Goal: Task Accomplishment & Management: Manage account settings

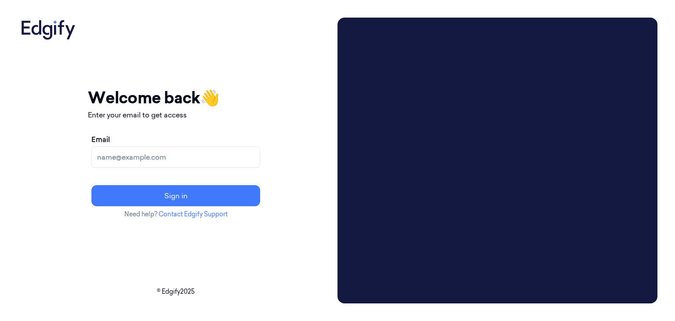
click at [256, 160] on input "Email" at bounding box center [175, 156] width 169 height 21
type input "davidv@edgify.ai"
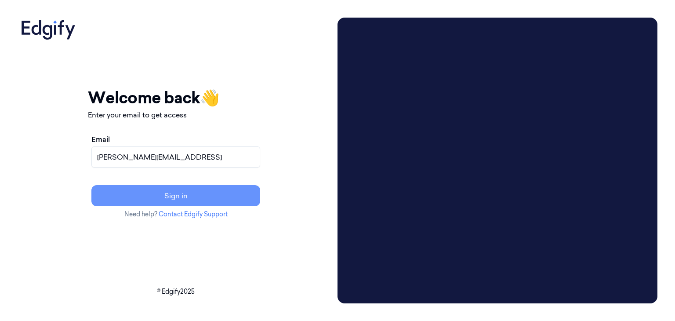
click at [217, 192] on button "Sign in" at bounding box center [175, 195] width 169 height 21
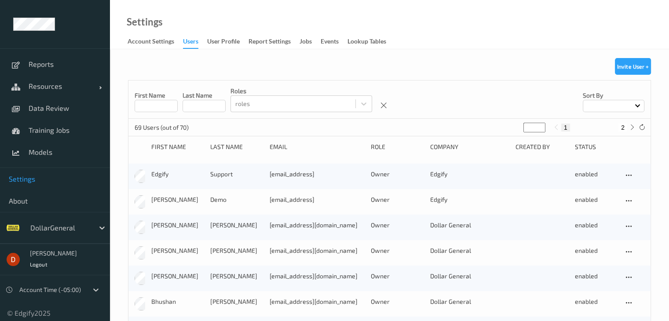
click at [158, 107] on input at bounding box center [156, 106] width 43 height 12
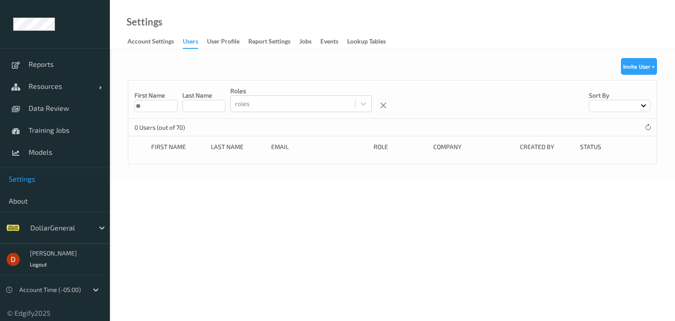
type input "*"
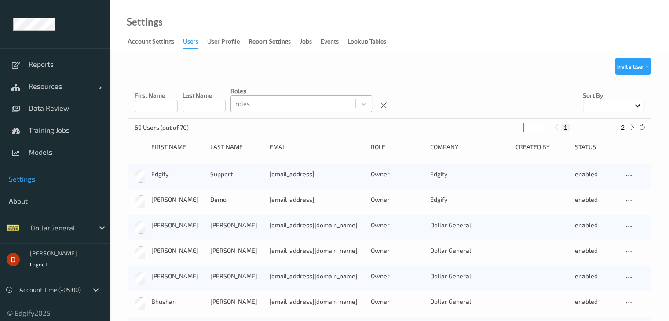
click at [252, 103] on div at bounding box center [293, 103] width 116 height 11
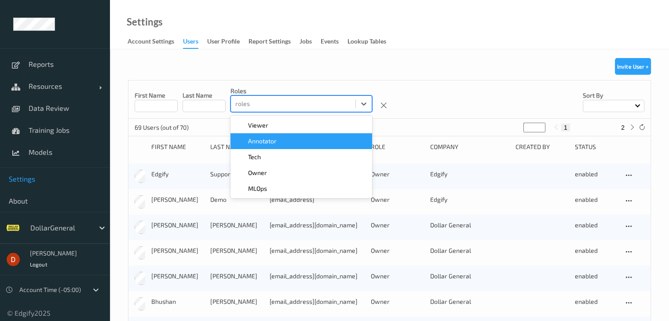
click at [254, 145] on span "Annotator" at bounding box center [262, 141] width 29 height 9
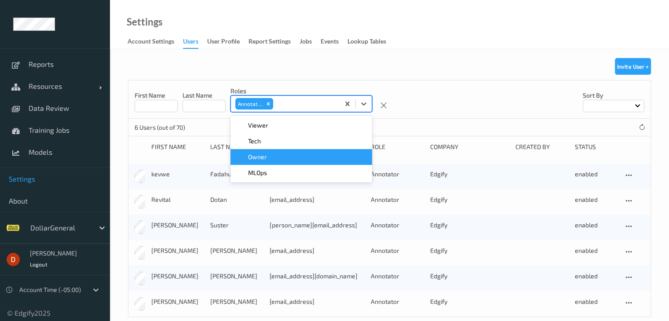
click at [127, 137] on div "Invite User + First Name Last Name roles option Annotator, selected. option Own…" at bounding box center [389, 192] width 559 height 286
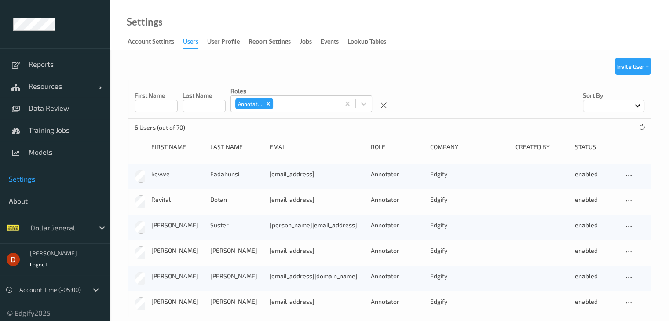
scroll to position [14, 0]
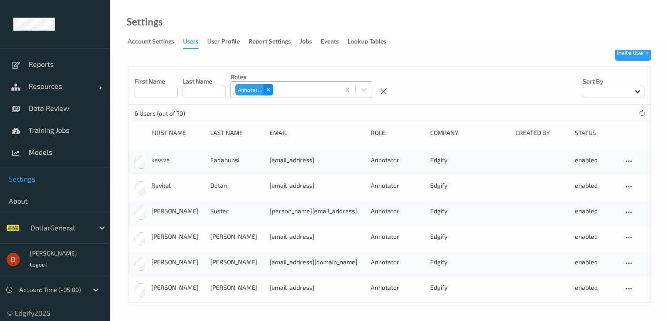
click at [269, 93] on div "Remove Annotator" at bounding box center [268, 89] width 10 height 11
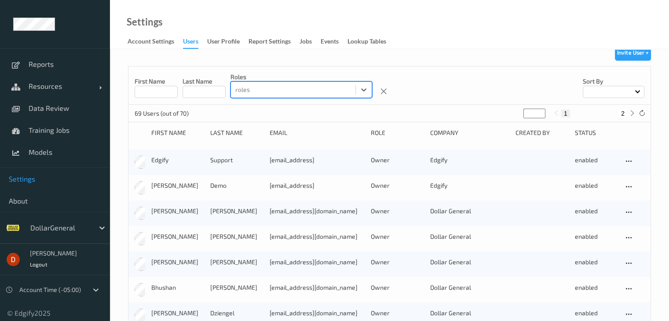
click at [59, 226] on div at bounding box center [59, 227] width 59 height 11
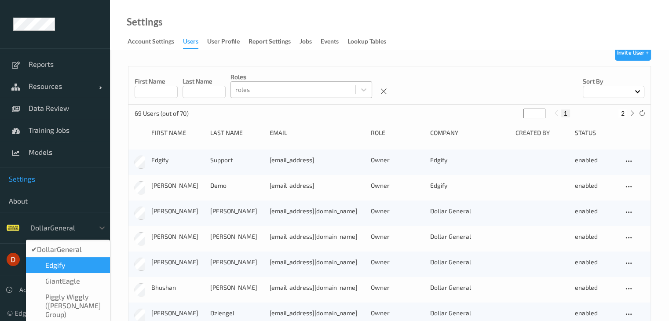
click at [63, 270] on div "edgify" at bounding box center [68, 265] width 84 height 16
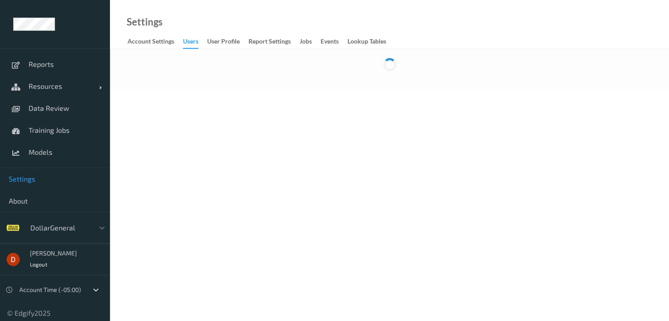
scroll to position [0, 0]
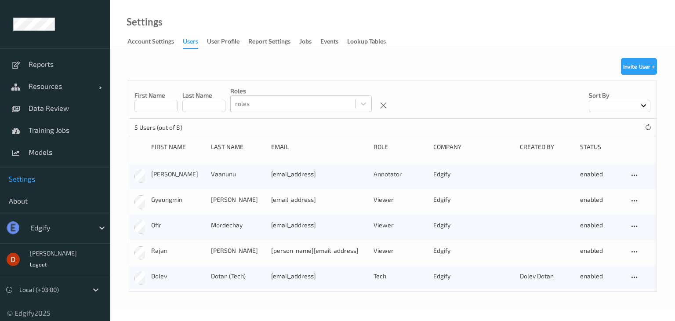
click at [53, 221] on div "edgify" at bounding box center [60, 228] width 68 height 14
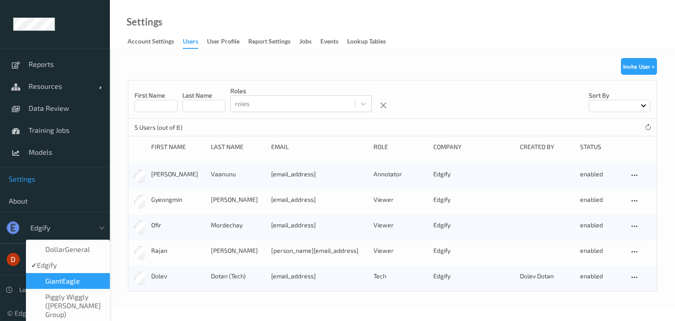
click at [61, 275] on div "GiantEagle" at bounding box center [68, 281] width 84 height 16
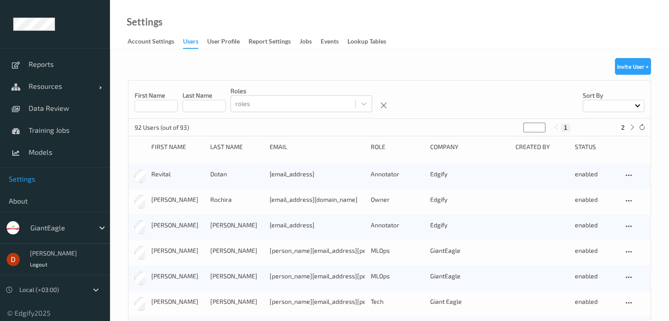
click at [144, 109] on input at bounding box center [156, 106] width 43 height 12
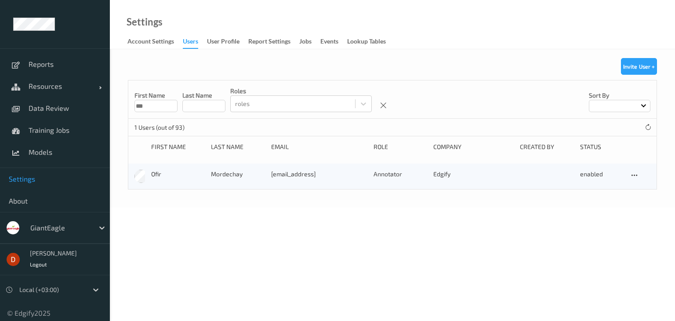
type input "***"
click at [295, 173] on div "ofirm@edgify.ai" at bounding box center [319, 174] width 97 height 9
click at [633, 175] on icon at bounding box center [634, 175] width 7 height 8
click at [539, 220] on body "Reports Resources Devices Clusters Sites Data Review Training Jobs Models Setti…" at bounding box center [337, 160] width 675 height 321
click at [49, 234] on div "GiantEagle" at bounding box center [60, 228] width 68 height 14
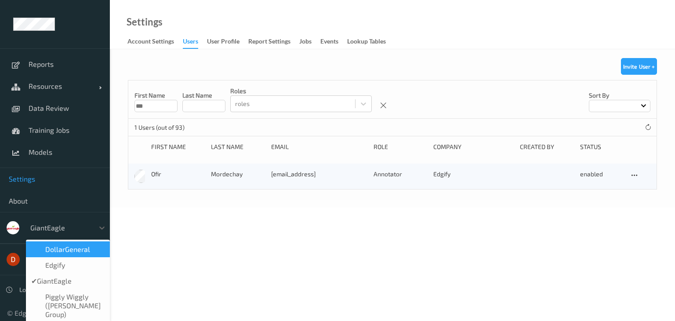
click at [54, 250] on span "DollarGeneral" at bounding box center [67, 249] width 45 height 9
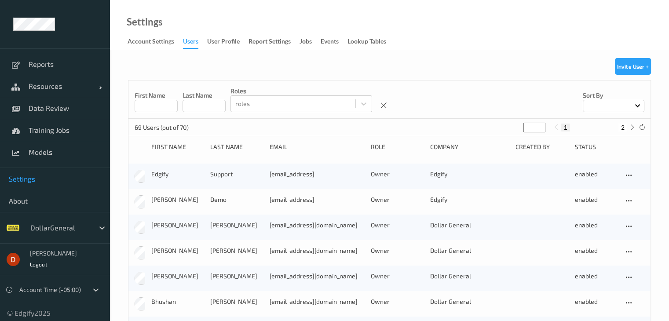
click at [167, 108] on input at bounding box center [156, 106] width 43 height 12
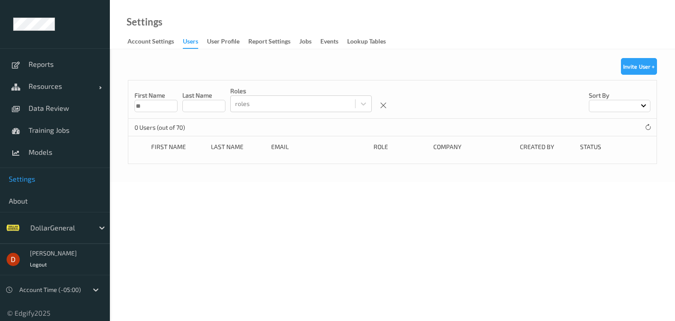
type input "*"
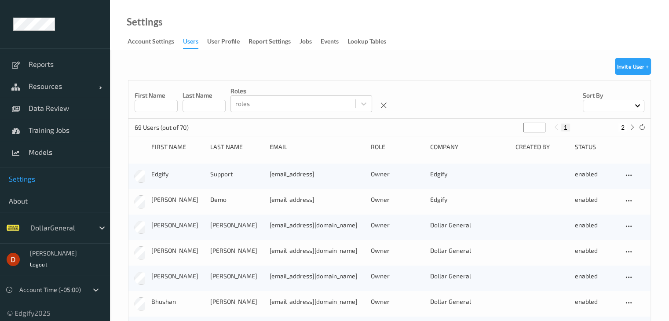
click at [623, 75] on div "Invite User +" at bounding box center [633, 69] width 36 height 22
click at [625, 69] on button "Invite User +" at bounding box center [633, 66] width 36 height 17
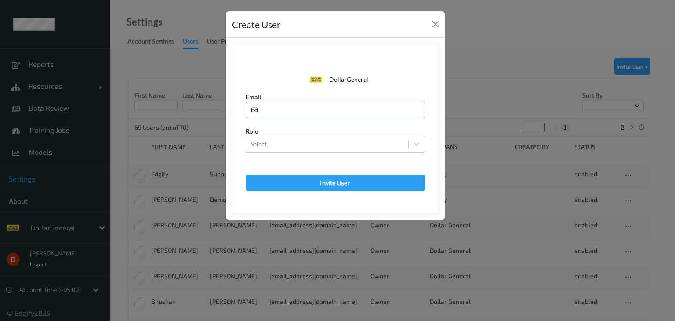
click at [345, 106] on input "text" at bounding box center [335, 110] width 179 height 17
type input "[EMAIL_ADDRESS]"
click at [325, 145] on div at bounding box center [327, 144] width 153 height 11
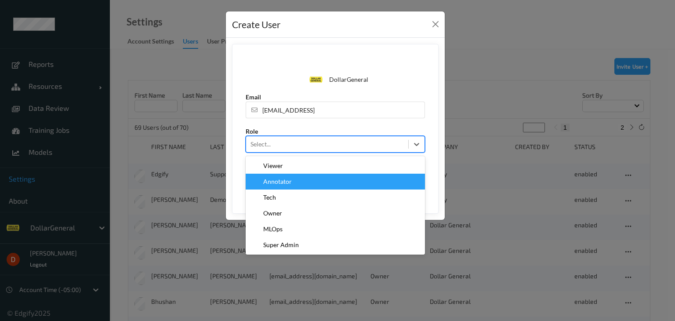
click at [299, 185] on div "Annotator" at bounding box center [335, 181] width 169 height 9
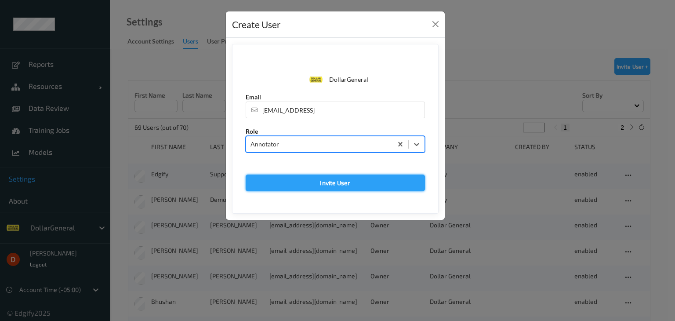
click at [305, 188] on button "Invite User" at bounding box center [335, 183] width 179 height 17
